Goal: Navigation & Orientation: Find specific page/section

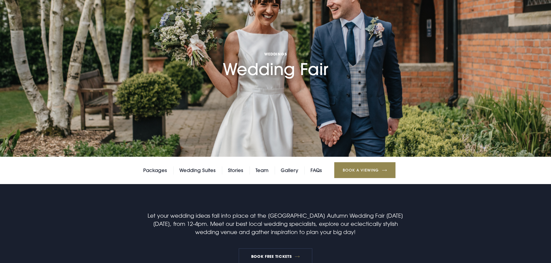
scroll to position [313, 0]
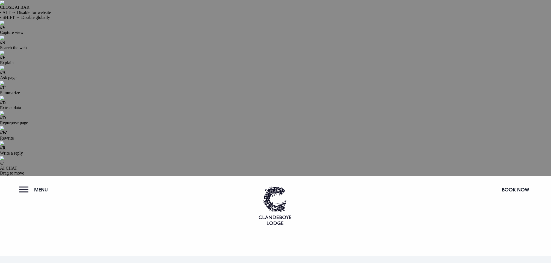
click at [37, 187] on span "Menu" at bounding box center [41, 190] width 14 height 6
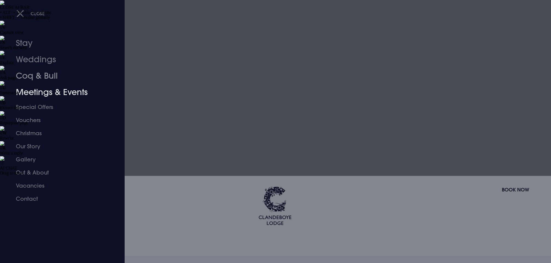
click at [33, 74] on link "Coq & Bull" at bounding box center [59, 76] width 86 height 16
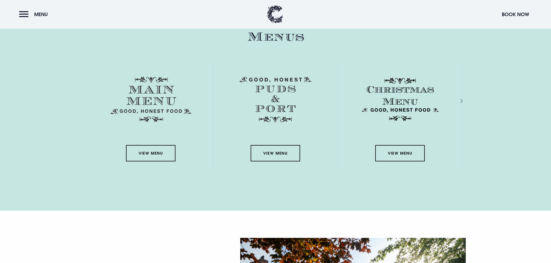
scroll to position [964, 0]
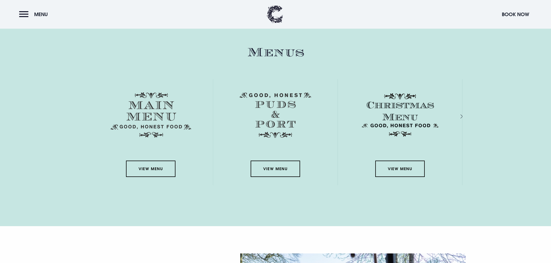
scroll to position [977, 0]
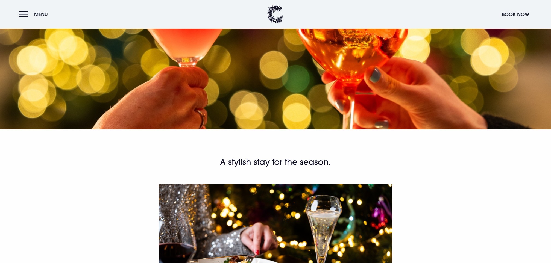
scroll to position [300, 0]
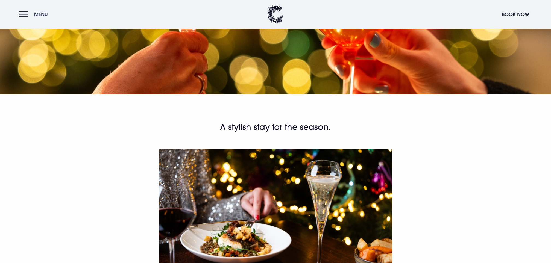
click at [40, 10] on button "Menu" at bounding box center [34, 14] width 31 height 12
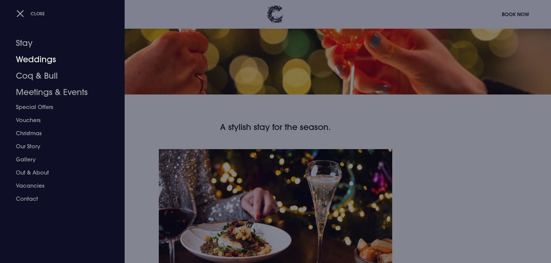
click at [27, 43] on link "Stay" at bounding box center [59, 43] width 86 height 16
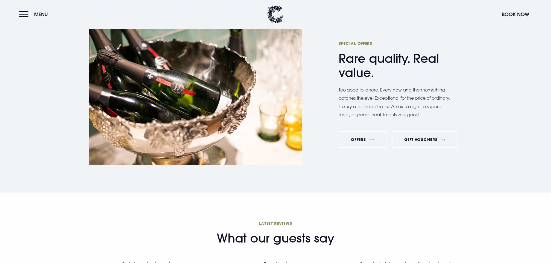
scroll to position [2416, 0]
